Goal: Transaction & Acquisition: Book appointment/travel/reservation

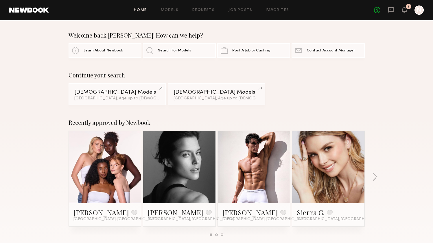
click at [44, 52] on div "Welcome back [PERSON_NAME]! How can we help? Learn About Newbook Search For Mod…" at bounding box center [216, 45] width 433 height 26
click at [154, 51] on link "Search For Models" at bounding box center [179, 50] width 73 height 14
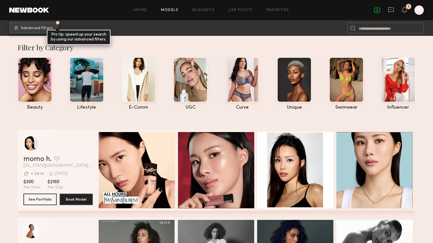
click at [43, 29] on span "Advanced Filters" at bounding box center [37, 28] width 32 height 4
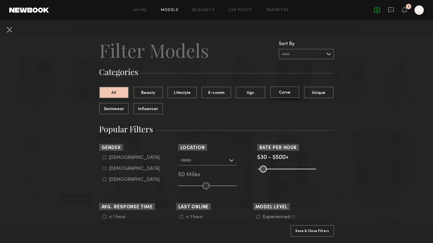
click at [283, 95] on button "Curve" at bounding box center [284, 92] width 29 height 12
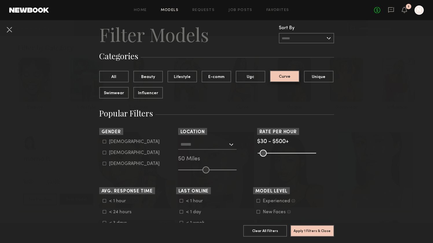
scroll to position [21, 0]
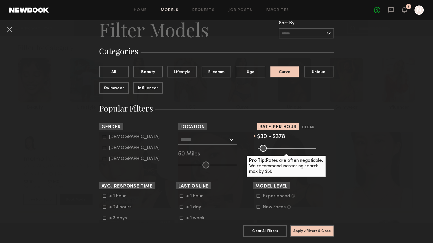
type input "***"
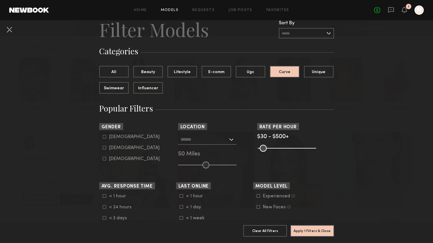
drag, startPoint x: 311, startPoint y: 149, endPoint x: 321, endPoint y: 154, distance: 10.7
click at [316, 152] on input "range" at bounding box center [287, 148] width 58 height 7
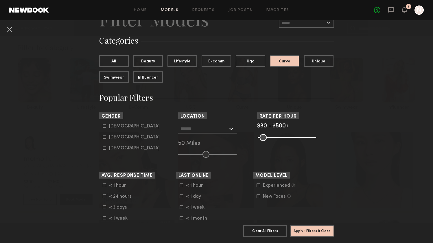
scroll to position [33, 0]
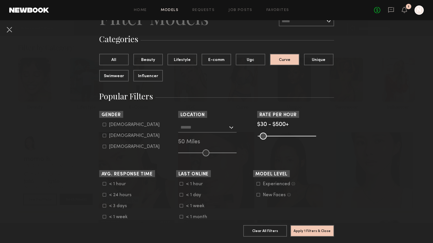
click at [106, 136] on label "[DEMOGRAPHIC_DATA]" at bounding box center [131, 135] width 57 height 3
type input "**"
click at [196, 126] on input "text" at bounding box center [203, 127] width 47 height 10
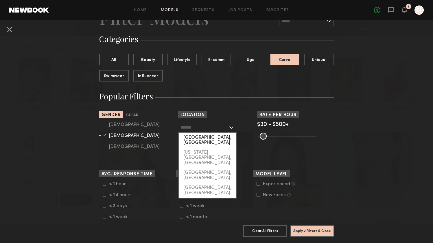
click at [205, 136] on div "[GEOGRAPHIC_DATA], [GEOGRAPHIC_DATA]" at bounding box center [207, 140] width 57 height 15
type input "**********"
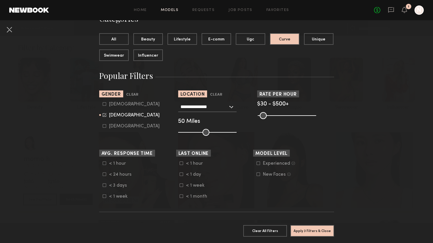
scroll to position [58, 0]
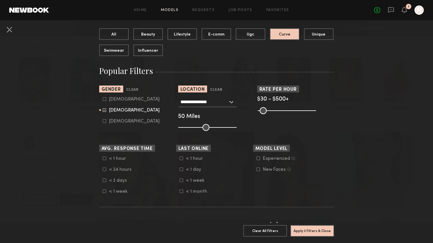
click at [182, 180] on icon at bounding box center [181, 180] width 3 height 3
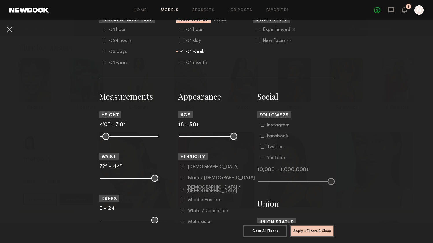
scroll to position [191, 0]
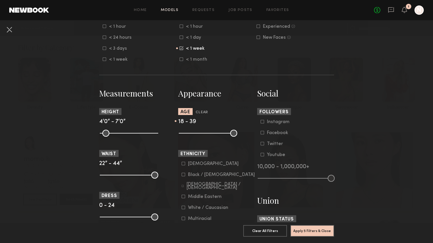
drag, startPoint x: 234, startPoint y: 135, endPoint x: 216, endPoint y: 133, distance: 18.9
click at [216, 133] on input "range" at bounding box center [208, 133] width 58 height 7
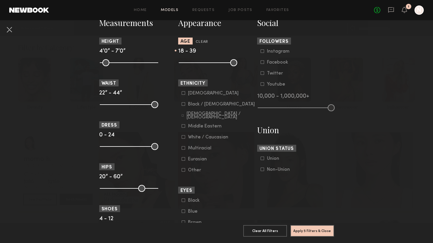
scroll to position [265, 0]
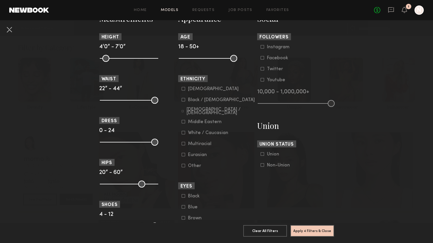
drag, startPoint x: 234, startPoint y: 58, endPoint x: 254, endPoint y: 62, distance: 20.0
type input "**"
click at [237, 62] on input "range" at bounding box center [208, 58] width 58 height 7
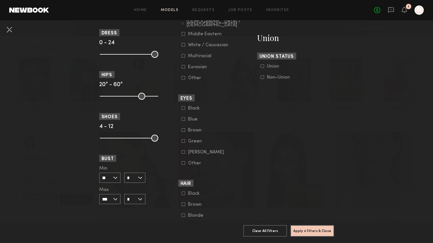
scroll to position [415, 0]
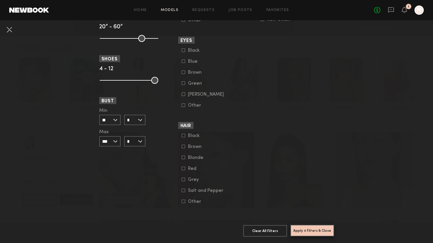
click at [306, 229] on button "Apply 4 Filters & Close" at bounding box center [312, 231] width 44 height 12
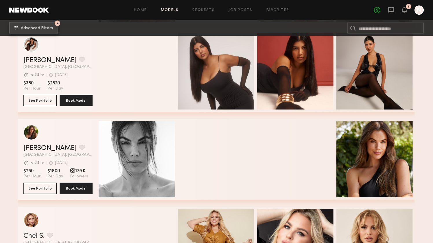
scroll to position [617, 0]
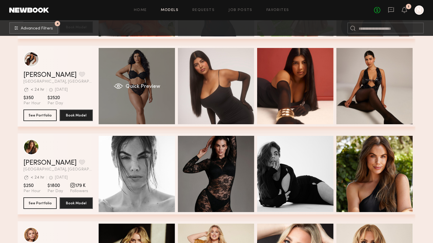
click at [123, 95] on div "Quick Preview" at bounding box center [137, 86] width 76 height 76
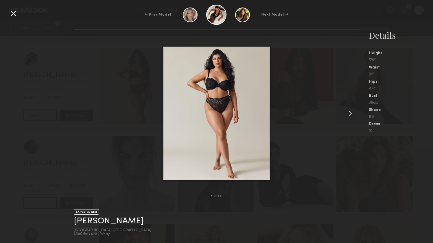
click at [350, 114] on common-icon at bounding box center [349, 113] width 9 height 9
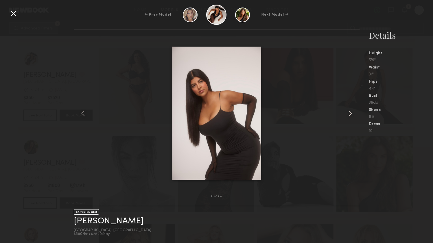
click at [350, 114] on common-icon at bounding box center [349, 113] width 9 height 9
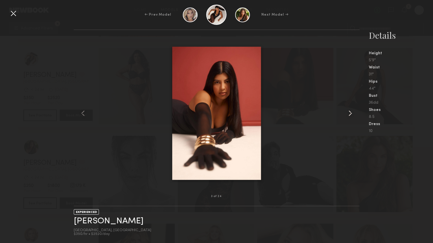
click at [350, 114] on common-icon at bounding box center [349, 113] width 9 height 9
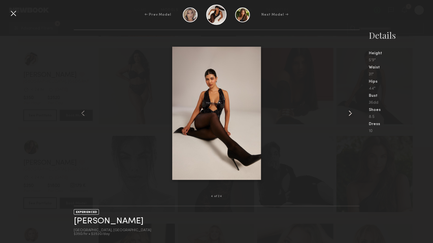
click at [350, 114] on common-icon at bounding box center [349, 113] width 9 height 9
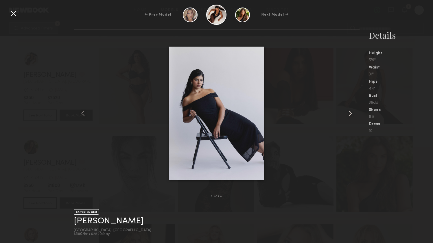
click at [350, 114] on common-icon at bounding box center [349, 113] width 9 height 9
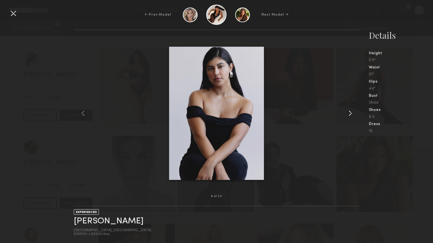
click at [350, 114] on common-icon at bounding box center [349, 113] width 9 height 9
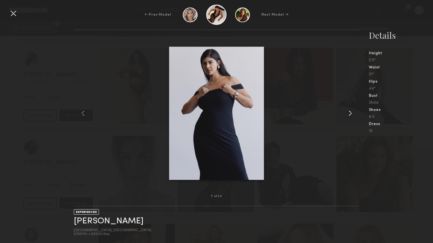
click at [350, 114] on common-icon at bounding box center [349, 113] width 9 height 9
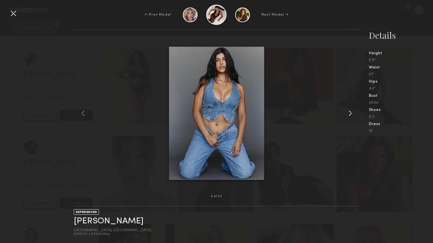
click at [350, 114] on common-icon at bounding box center [349, 113] width 9 height 9
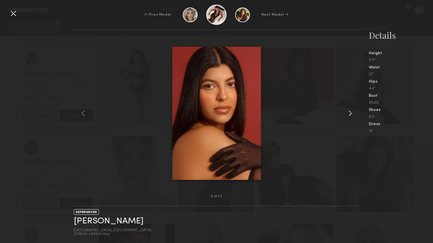
click at [350, 114] on common-icon at bounding box center [349, 113] width 9 height 9
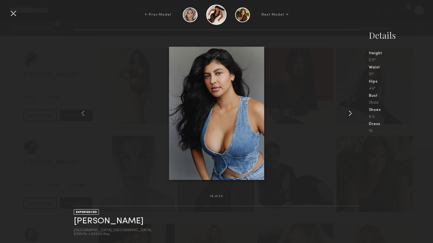
click at [350, 114] on common-icon at bounding box center [349, 113] width 9 height 9
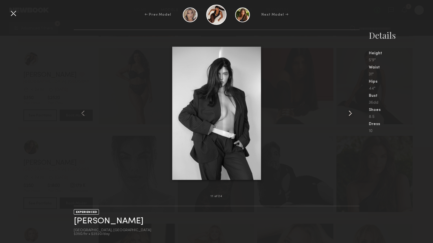
click at [350, 114] on common-icon at bounding box center [349, 113] width 9 height 9
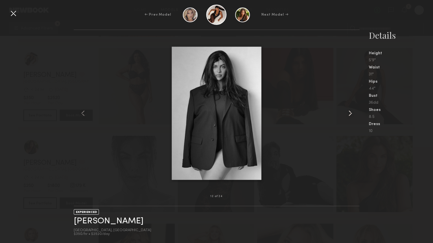
click at [350, 114] on common-icon at bounding box center [349, 113] width 9 height 9
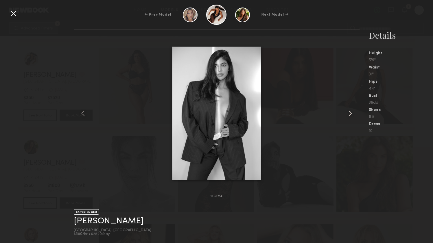
click at [350, 114] on common-icon at bounding box center [349, 113] width 9 height 9
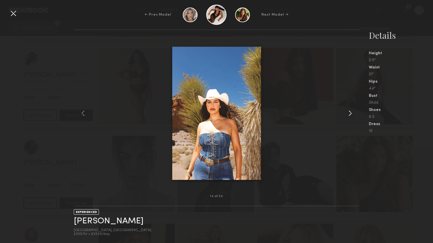
click at [350, 114] on common-icon at bounding box center [349, 113] width 9 height 9
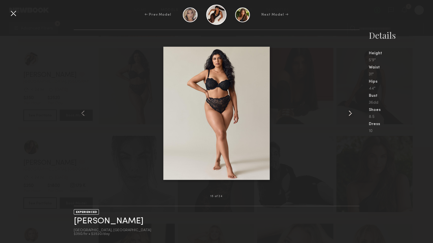
click at [350, 114] on common-icon at bounding box center [349, 113] width 9 height 9
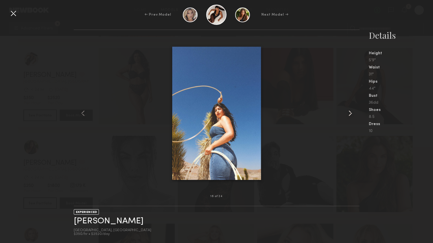
click at [350, 114] on common-icon at bounding box center [349, 113] width 9 height 9
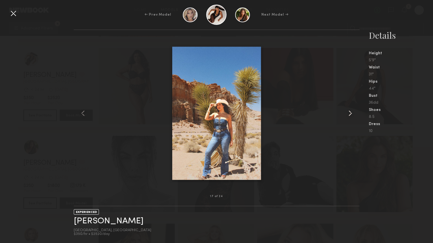
click at [350, 114] on common-icon at bounding box center [349, 113] width 9 height 9
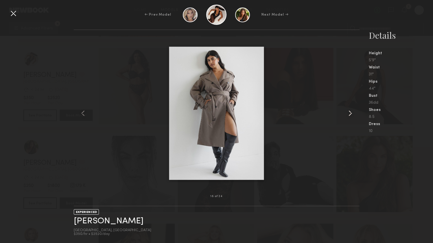
click at [350, 114] on common-icon at bounding box center [349, 113] width 9 height 9
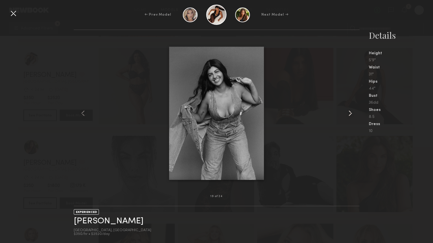
click at [350, 114] on common-icon at bounding box center [349, 113] width 9 height 9
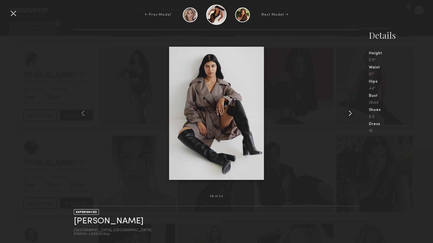
click at [350, 114] on common-icon at bounding box center [349, 113] width 9 height 9
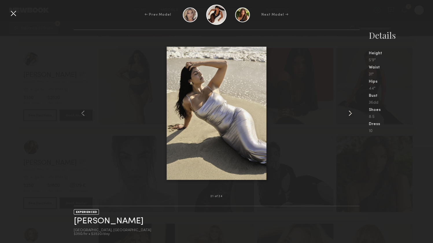
click at [350, 114] on common-icon at bounding box center [349, 113] width 9 height 9
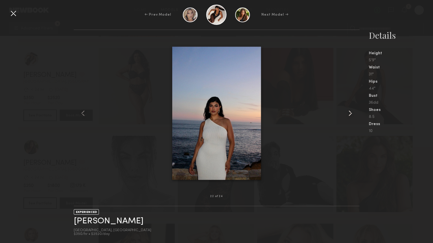
click at [350, 114] on common-icon at bounding box center [349, 113] width 9 height 9
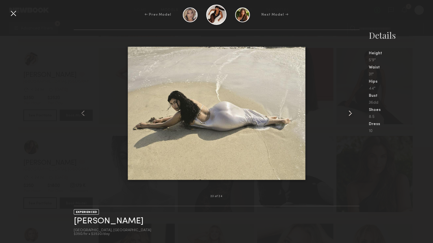
click at [350, 114] on common-icon at bounding box center [349, 113] width 9 height 9
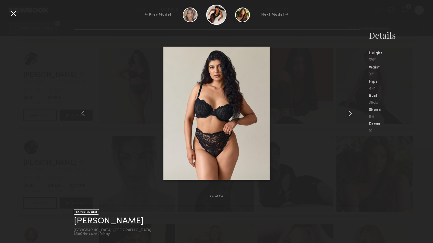
click at [350, 114] on common-icon at bounding box center [349, 113] width 9 height 9
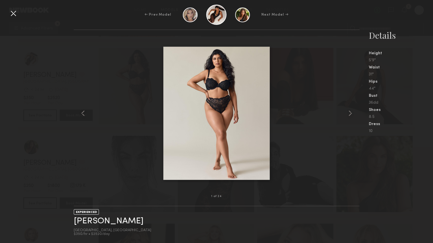
click at [174, 82] on img at bounding box center [216, 113] width 107 height 133
click at [16, 14] on div at bounding box center [13, 13] width 9 height 9
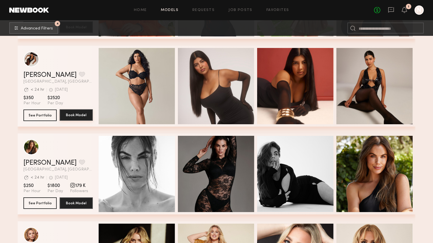
click at [84, 114] on button "Book Model" at bounding box center [76, 115] width 33 height 12
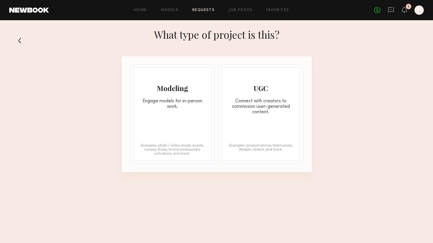
click at [20, 38] on button at bounding box center [21, 40] width 9 height 9
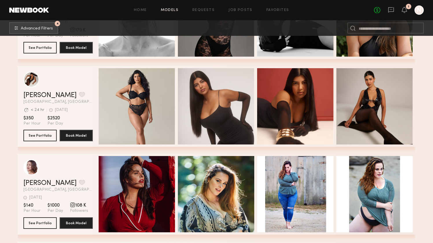
scroll to position [771, 0]
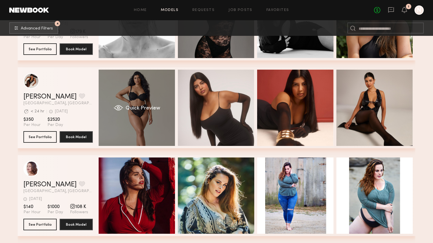
click at [132, 114] on div "Quick Preview" at bounding box center [137, 108] width 76 height 76
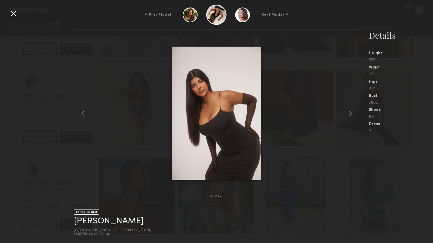
click at [14, 16] on div at bounding box center [13, 13] width 9 height 9
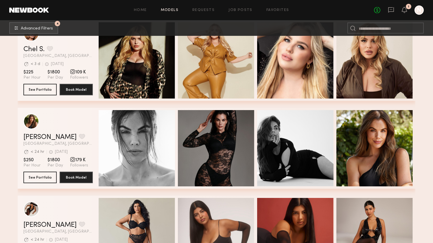
scroll to position [654, 0]
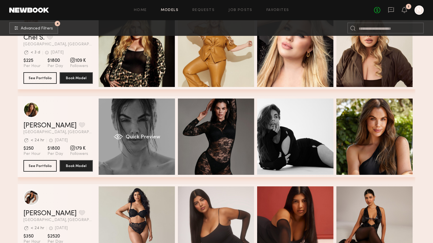
click at [131, 143] on div "Quick Preview" at bounding box center [137, 137] width 76 height 76
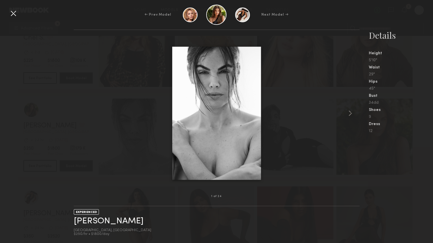
click at [16, 14] on div at bounding box center [13, 13] width 9 height 9
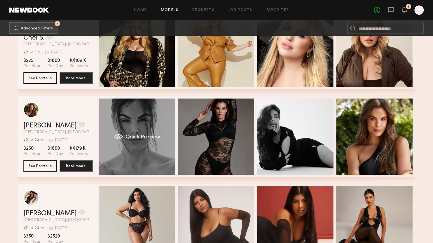
click at [121, 156] on div "Quick Preview" at bounding box center [137, 137] width 76 height 76
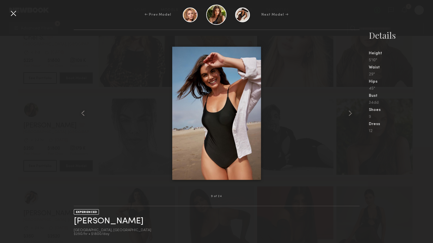
drag, startPoint x: 202, startPoint y: 111, endPoint x: 11, endPoint y: 0, distance: 220.5
